Goal: Task Accomplishment & Management: Manage account settings

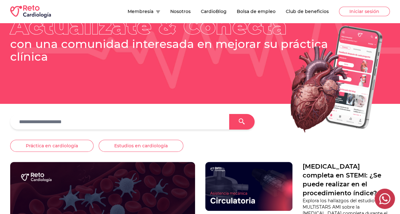
scroll to position [64, 0]
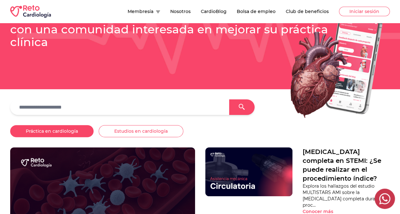
click at [55, 129] on button "Práctica en cardiología" at bounding box center [51, 131] width 83 height 12
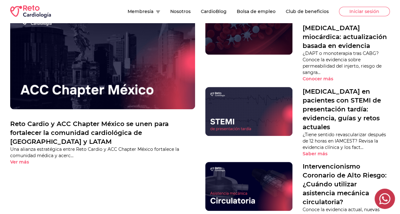
scroll to position [127, 0]
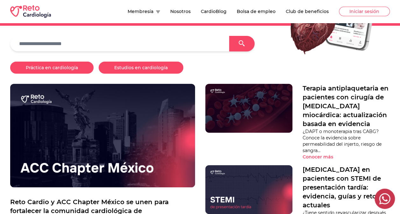
click at [117, 70] on button "Estudios en cardiología" at bounding box center [141, 68] width 85 height 12
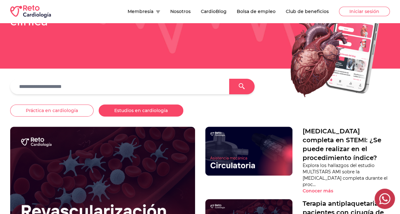
scroll to position [32, 0]
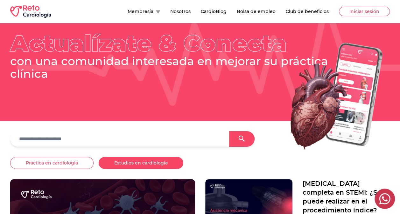
click at [160, 10] on div at bounding box center [158, 11] width 4 height 5
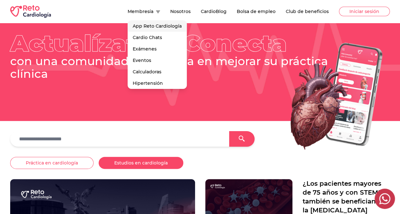
click at [157, 24] on link "App Reto Cardiología" at bounding box center [157, 25] width 59 height 11
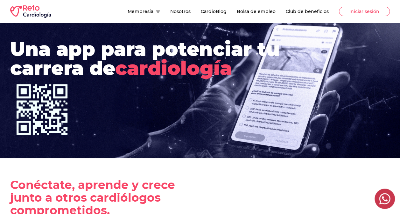
click at [138, 9] on button "Membresía" at bounding box center [144, 11] width 32 height 6
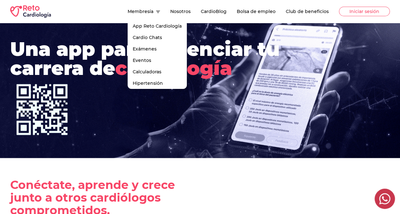
click at [37, 13] on img at bounding box center [30, 11] width 41 height 13
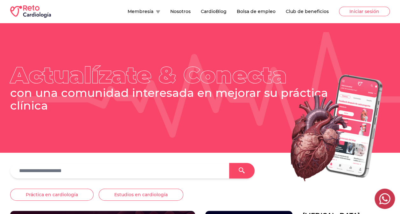
click at [34, 11] on img at bounding box center [30, 11] width 41 height 13
click at [144, 10] on button "Membresía" at bounding box center [144, 11] width 32 height 6
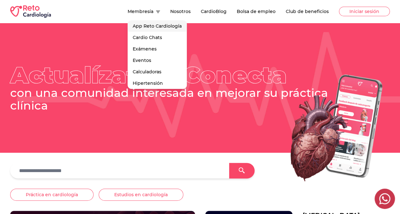
click at [150, 22] on link "App Reto Cardiología" at bounding box center [157, 25] width 59 height 11
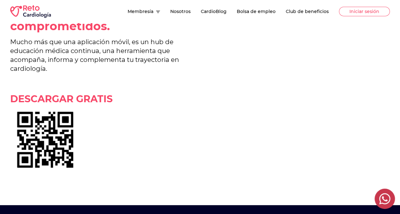
scroll to position [191, 0]
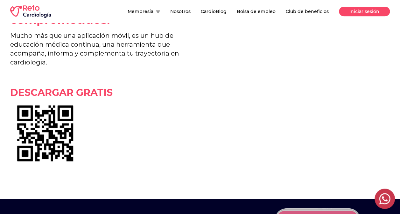
click at [343, 13] on button "Iniciar sesión" at bounding box center [364, 12] width 51 height 10
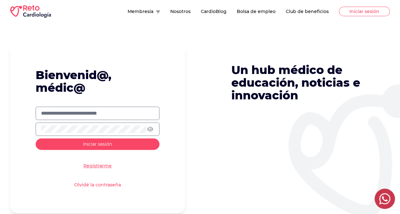
click at [92, 116] on input "text" at bounding box center [97, 114] width 113 height 8
type input "**********"
click at [104, 124] on div at bounding box center [98, 129] width 124 height 13
click at [142, 143] on button "Iniciar sesión" at bounding box center [98, 144] width 124 height 11
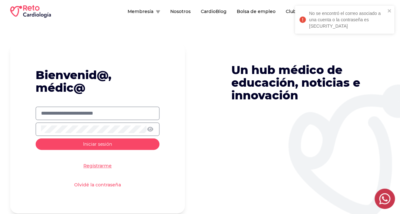
click at [143, 142] on button "Iniciar sesión" at bounding box center [98, 144] width 124 height 11
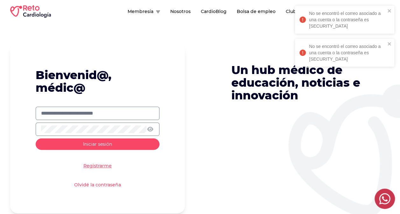
click at [143, 142] on button "Iniciar sesión" at bounding box center [98, 144] width 124 height 11
